Goal: Transaction & Acquisition: Subscribe to service/newsletter

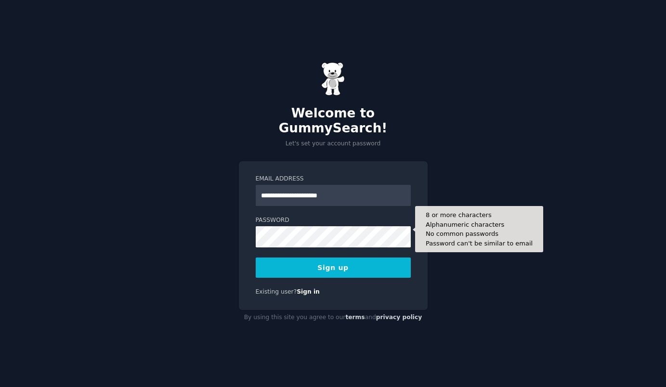
type input "**********"
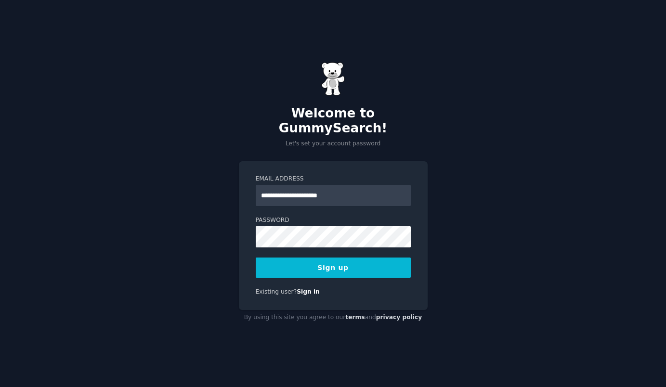
click at [283, 273] on div "**********" at bounding box center [333, 235] width 189 height 149
click at [275, 265] on button "Sign up" at bounding box center [333, 267] width 155 height 20
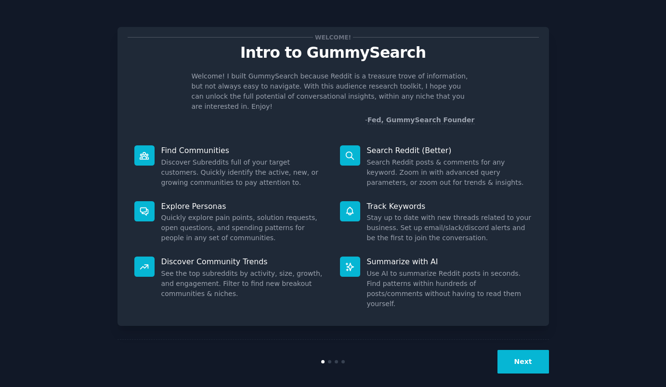
click at [510, 352] on button "Next" at bounding box center [522, 362] width 51 height 24
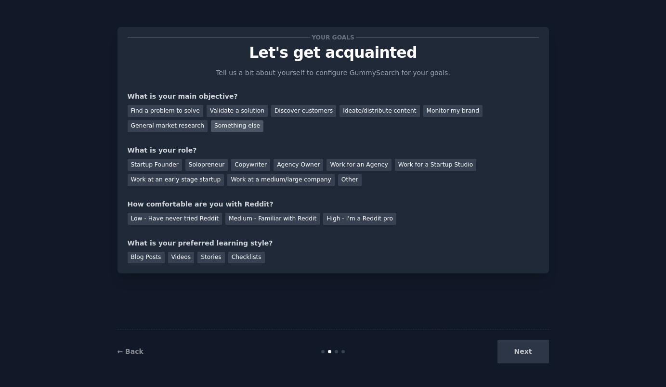
click at [211, 131] on div "Something else" at bounding box center [237, 126] width 52 height 12
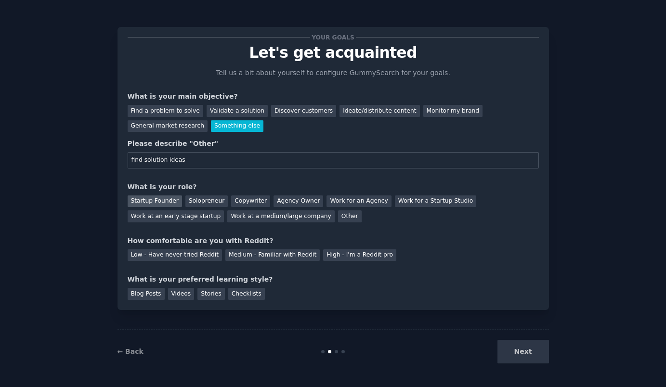
type input "find solution ideas"
click at [157, 204] on div "Startup Founder" at bounding box center [155, 201] width 54 height 12
click at [209, 201] on div "Solopreneur" at bounding box center [206, 201] width 42 height 12
click at [158, 199] on div "Startup Founder" at bounding box center [155, 201] width 54 height 12
click at [231, 259] on div "Medium - Familiar with Reddit" at bounding box center [272, 255] width 94 height 12
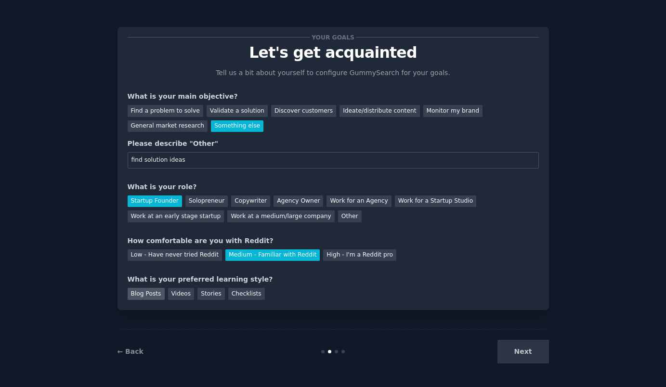
click at [144, 296] on div "Blog Posts" at bounding box center [146, 294] width 37 height 12
click at [197, 288] on div "Stories" at bounding box center [210, 294] width 27 height 12
click at [182, 291] on div "Videos" at bounding box center [181, 294] width 26 height 12
click at [135, 292] on div "Blog Posts" at bounding box center [146, 294] width 37 height 12
click at [518, 360] on button "Next" at bounding box center [522, 352] width 51 height 24
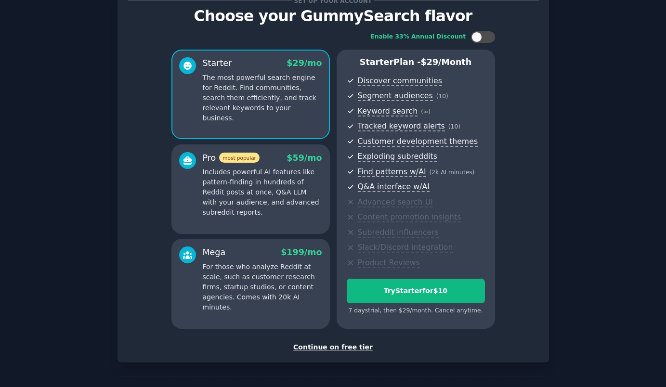
scroll to position [69, 0]
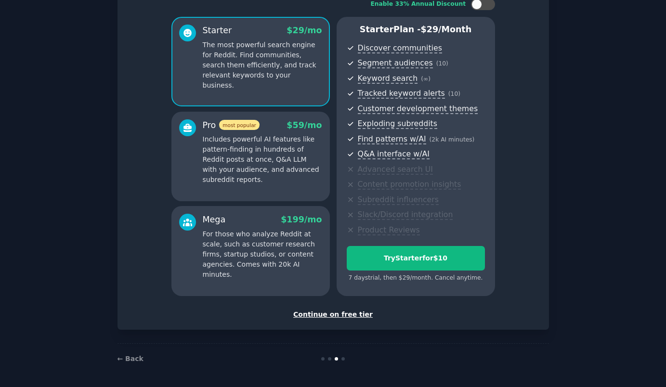
click at [334, 316] on div "Continue on free tier" at bounding box center [333, 314] width 411 height 10
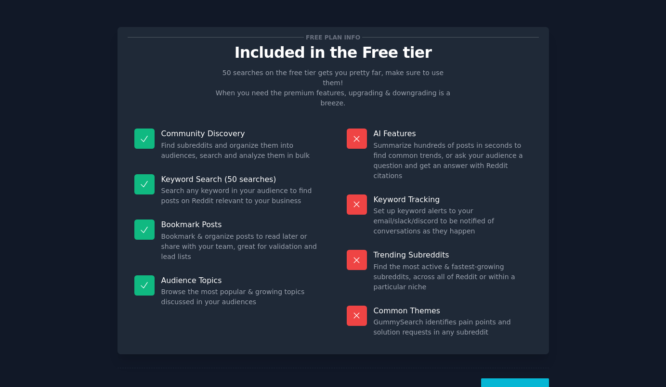
click at [496, 378] on button "Let's Go!" at bounding box center [514, 390] width 67 height 24
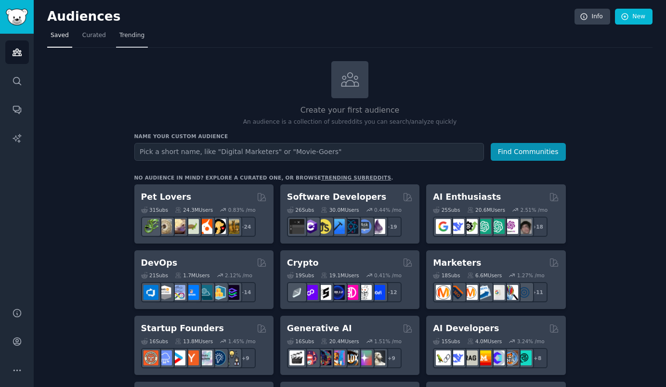
click at [129, 35] on span "Trending" at bounding box center [131, 35] width 25 height 9
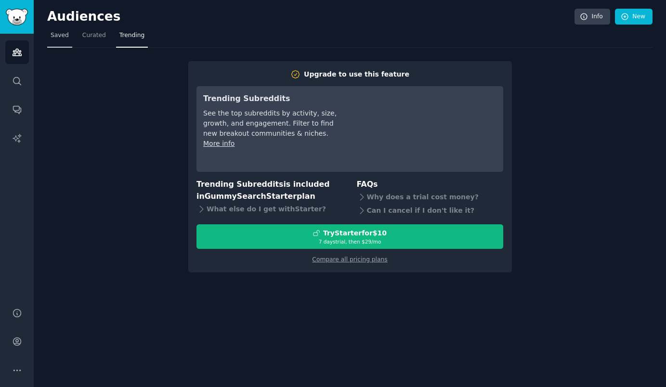
click at [54, 28] on link "Saved" at bounding box center [59, 38] width 25 height 20
